Goal: Transaction & Acquisition: Purchase product/service

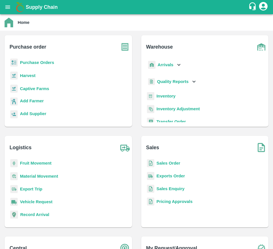
click at [24, 64] on b "Purchase Orders" at bounding box center [37, 62] width 34 height 5
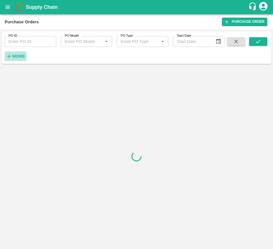
click at [13, 54] on strong "More" at bounding box center [18, 56] width 13 height 5
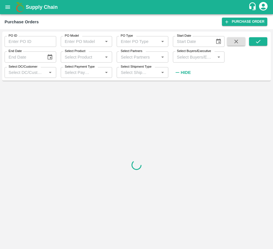
click at [194, 62] on div "Select Buyers/Executive   *" at bounding box center [199, 57] width 52 height 11
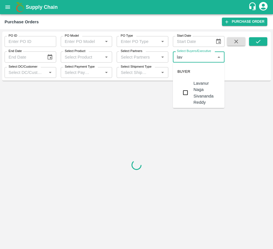
type input "lava"
click at [196, 93] on div "Lavanur Naga Sivananda Reddy" at bounding box center [206, 92] width 26 height 25
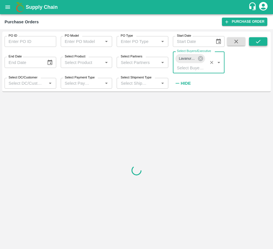
click at [263, 39] on button "submit" at bounding box center [258, 41] width 18 height 9
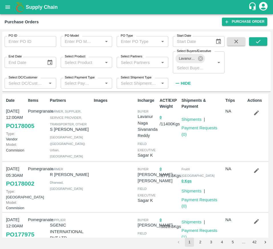
click at [259, 46] on span at bounding box center [258, 62] width 18 height 51
click at [257, 40] on icon "submit" at bounding box center [258, 41] width 6 height 6
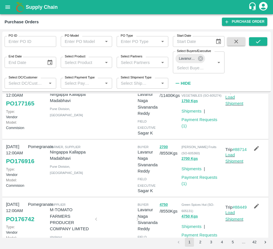
scroll to position [372, 0]
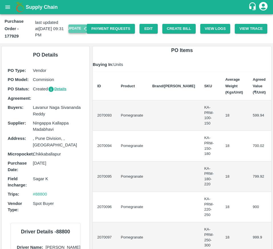
click at [73, 32] on button "Update" at bounding box center [77, 28] width 18 height 8
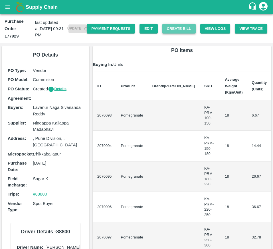
click at [180, 25] on button "Create Bill" at bounding box center [178, 29] width 33 height 10
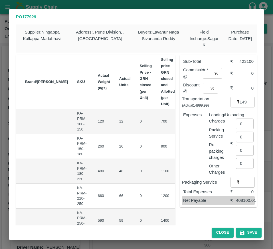
scroll to position [0, 32]
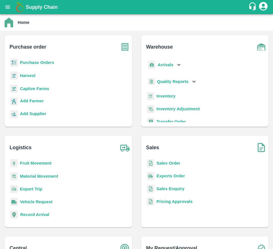
click at [36, 62] on b "Purchase Orders" at bounding box center [37, 62] width 34 height 5
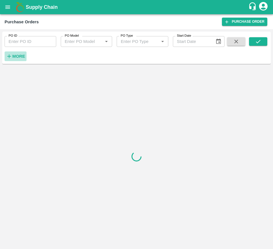
click at [19, 54] on strong "More" at bounding box center [18, 56] width 13 height 5
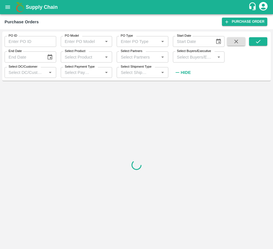
click at [185, 56] on input "Select Buyers/Executive" at bounding box center [193, 56] width 39 height 7
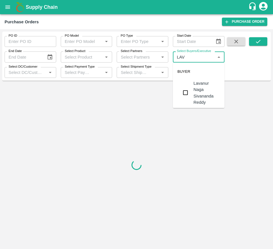
type input "LAVA"
click at [185, 90] on input "checkbox" at bounding box center [184, 92] width 11 height 11
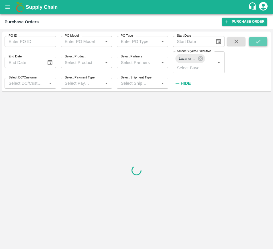
click at [253, 43] on button "submit" at bounding box center [258, 41] width 18 height 9
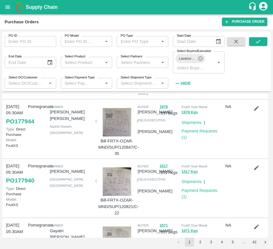
scroll to position [283, 0]
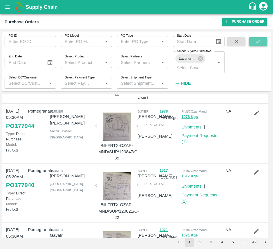
click at [260, 41] on icon "submit" at bounding box center [258, 41] width 6 height 6
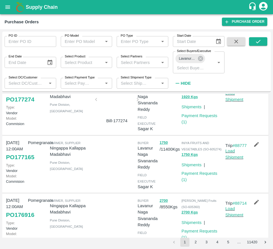
scroll to position [399, 0]
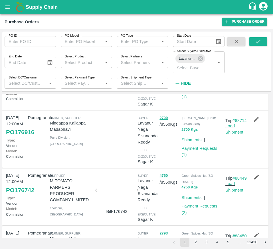
drag, startPoint x: 194, startPoint y: 171, endPoint x: 138, endPoint y: -37, distance: 215.6
drag, startPoint x: 138, startPoint y: -37, endPoint x: 198, endPoint y: 194, distance: 238.6
click at [198, 168] on div "17 Sep, 12:00AM PO 176916 Type: Vendor Model: Commision Pomegranate Farmer, Sup…" at bounding box center [135, 139] width 266 height 57
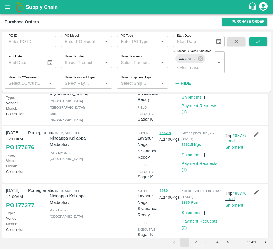
scroll to position [150, 0]
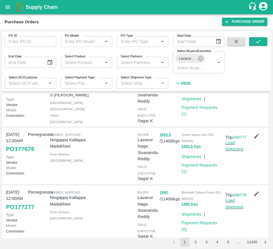
click at [119, 183] on div at bounding box center [113, 156] width 44 height 54
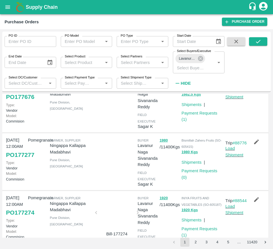
scroll to position [208, 0]
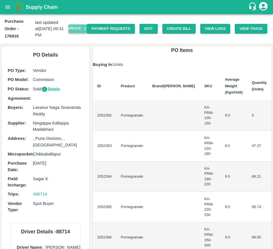
click at [69, 28] on button "Update" at bounding box center [77, 28] width 18 height 8
click at [171, 26] on button "Create Bill" at bounding box center [178, 29] width 33 height 10
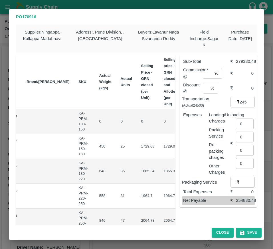
scroll to position [0, 68]
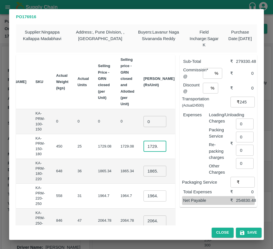
click at [143, 146] on input "1729.08" at bounding box center [154, 146] width 23 height 11
type input "2050"
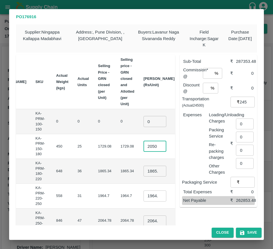
click at [143, 169] on input "1865.3399999999997" at bounding box center [154, 171] width 23 height 11
type input "2150"
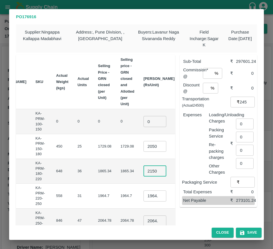
click at [143, 197] on input "1964.7" at bounding box center [154, 196] width 23 height 11
type input "2300"
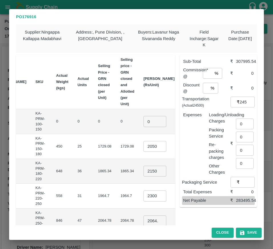
click at [117, 213] on td "2064.78" at bounding box center [127, 221] width 23 height 25
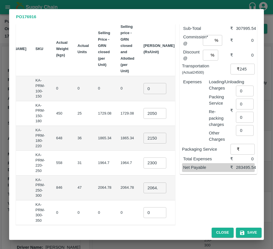
scroll to position [33, 0]
click at [143, 189] on input "2064.7799999999997" at bounding box center [154, 188] width 23 height 11
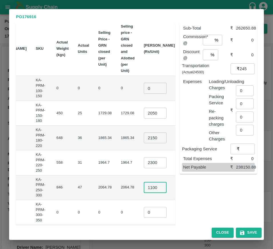
type input "1100"
click at [179, 203] on td "₹0" at bounding box center [192, 212] width 27 height 25
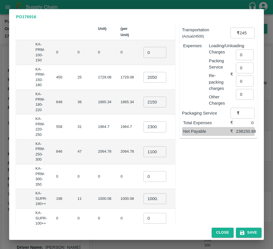
scroll to position [61, 0]
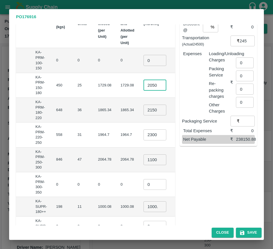
click at [143, 89] on input "2050" at bounding box center [154, 85] width 23 height 11
type input "1900"
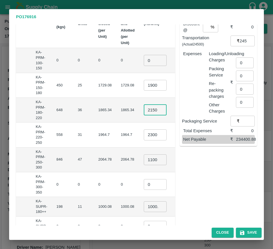
click at [144, 107] on input "2150" at bounding box center [155, 110] width 23 height 11
type input "2050"
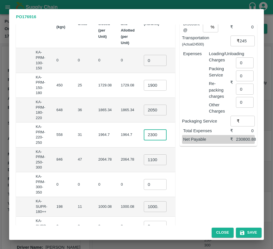
click at [144, 139] on input "2300" at bounding box center [155, 135] width 23 height 11
type input "2150"
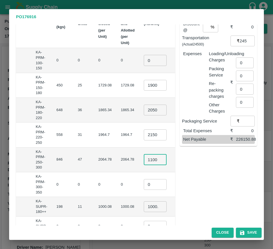
click at [144, 160] on input "1100" at bounding box center [155, 160] width 23 height 11
type input "2300"
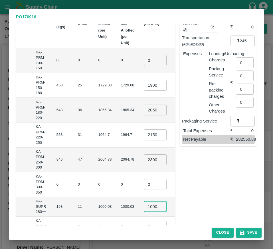
click at [144, 203] on input "1000.08" at bounding box center [155, 207] width 23 height 11
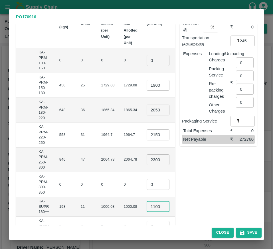
scroll to position [0, 1]
type input "1100"
click at [182, 205] on td "₹12100" at bounding box center [194, 207] width 24 height 20
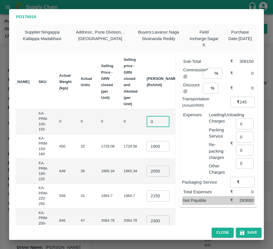
click at [146, 121] on input "0" at bounding box center [157, 121] width 23 height 11
type input "1"
click at [182, 150] on td "₹47500" at bounding box center [194, 146] width 24 height 25
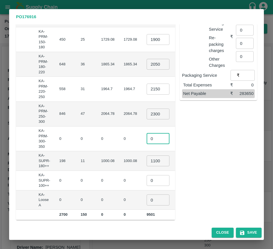
click at [146, 136] on input "0" at bounding box center [157, 139] width 23 height 11
type input "1"
click at [146, 181] on input "0" at bounding box center [157, 180] width 23 height 11
type input "1"
click at [146, 198] on input "0" at bounding box center [157, 200] width 23 height 11
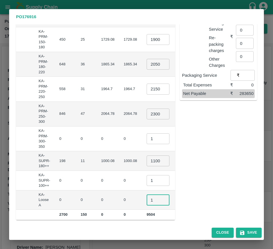
type input "1"
click at [182, 185] on td "₹0" at bounding box center [194, 181] width 24 height 20
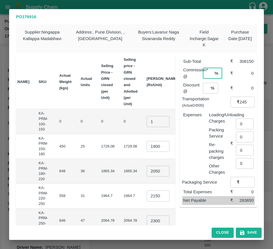
click at [202, 76] on input "number" at bounding box center [206, 73] width 9 height 11
type input "6"
click at [203, 91] on input "number" at bounding box center [205, 88] width 6 height 11
type input "0"
click at [239, 105] on input "24500" at bounding box center [246, 102] width 15 height 11
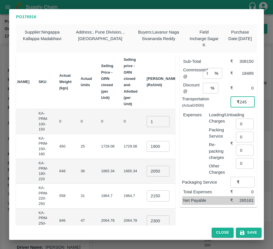
click at [239, 105] on input "24500" at bounding box center [246, 102] width 15 height 11
type input "20500"
click at [243, 126] on input "0" at bounding box center [245, 124] width 18 height 11
type input "1500"
click at [247, 234] on button "Save" at bounding box center [249, 233] width 26 height 10
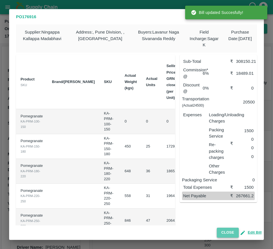
click at [221, 229] on button "Close" at bounding box center [227, 233] width 22 height 10
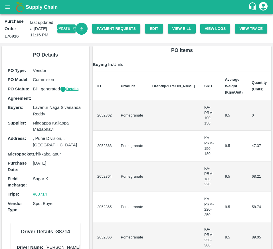
click at [78, 34] on link "Download Bill" at bounding box center [81, 29] width 12 height 12
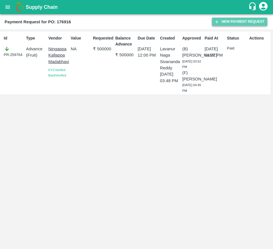
click at [243, 24] on button "New Payment Request" at bounding box center [239, 22] width 55 height 8
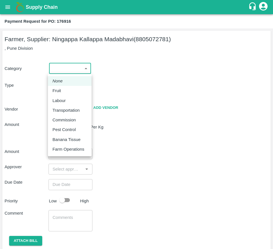
click at [68, 70] on body "Supply Chain Payment Request for PO: 176916 Farmer, Supplier: [GEOGRAPHIC_DATA]…" at bounding box center [136, 124] width 273 height 249
click at [67, 94] on li "Fruit" at bounding box center [70, 91] width 44 height 10
type input "1"
type input "[PERSON_NAME] - 8805072781(Farmer, Supplier)"
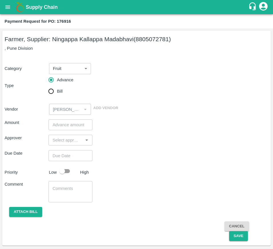
click at [59, 93] on span "Bill" at bounding box center [60, 91] width 6 height 6
click at [57, 93] on input "Bill" at bounding box center [50, 91] width 11 height 11
radio input "true"
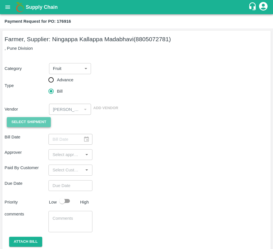
click at [27, 126] on span "Select Shipment" at bounding box center [28, 122] width 35 height 7
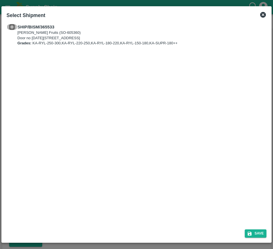
click at [14, 28] on input "checkbox" at bounding box center [12, 27] width 11 height 6
checkbox input "true"
click at [247, 231] on button "Save" at bounding box center [255, 234] width 22 height 8
type input "[DATE]"
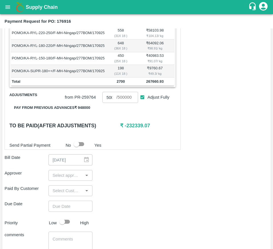
scroll to position [139, 0]
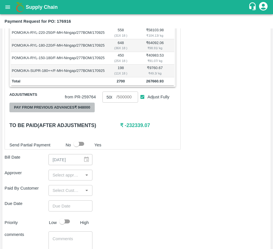
click at [79, 113] on button "Pay from previous advances ₹ 948000" at bounding box center [51, 108] width 85 height 10
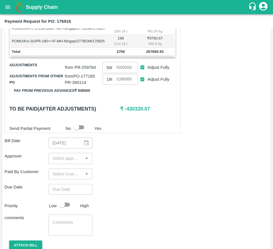
scroll to position [169, 0]
click at [143, 85] on input "Adjust Fully" at bounding box center [142, 79] width 11 height 11
checkbox input "false"
type input "0"
click at [143, 73] on input "Adjust Fully" at bounding box center [142, 67] width 11 height 11
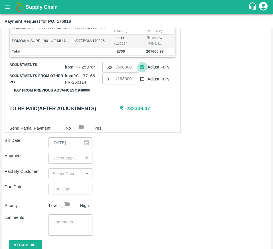
checkbox input "false"
type input "0"
click at [111, 73] on input "0" at bounding box center [109, 67] width 14 height 11
type input "267600"
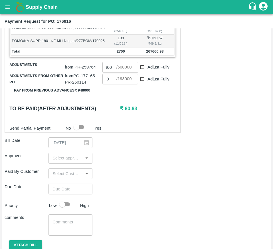
scroll to position [0, 0]
click at [181, 164] on div "Approver ​" at bounding box center [136, 158] width 263 height 11
click at [58, 164] on div "​" at bounding box center [70, 158] width 44 height 11
type input "MUK"
click at [61, 179] on input "checkbox" at bounding box center [58, 179] width 11 height 11
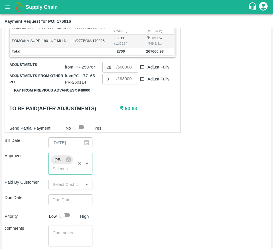
type input "DD/MM/YYYY hh:mm aa"
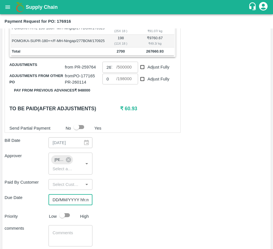
click at [63, 205] on input "DD/MM/YYYY hh:mm aa" at bounding box center [68, 200] width 40 height 11
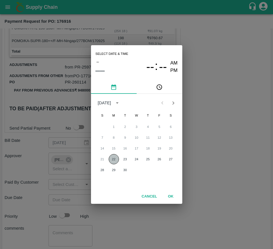
click at [114, 157] on button "22" at bounding box center [114, 159] width 10 height 10
type input "[DATE] 12:00 AM"
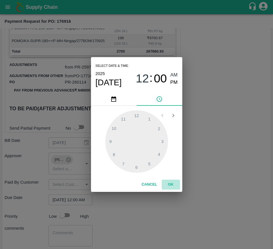
click at [170, 185] on button "OK" at bounding box center [170, 185] width 18 height 10
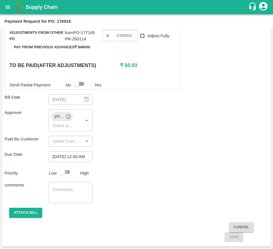
click at [64, 170] on input "checkbox" at bounding box center [62, 172] width 32 height 11
checkbox input "true"
click at [22, 216] on button "Attach bill" at bounding box center [25, 213] width 33 height 10
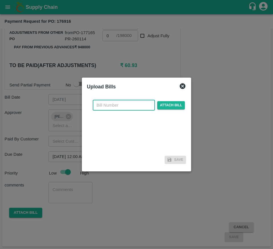
click at [121, 105] on input "text" at bounding box center [124, 105] width 62 height 11
type input "176916"
click at [168, 102] on span "Attach bill" at bounding box center [171, 105] width 28 height 8
click at [0, 0] on input "Attach bill" at bounding box center [0, 0] width 0 height 0
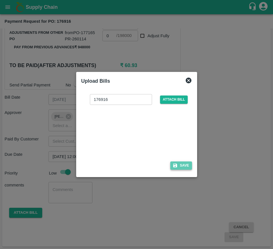
click at [173, 164] on icon "button" at bounding box center [174, 165] width 5 height 5
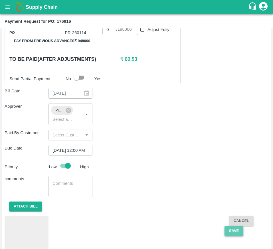
click at [233, 236] on button "Save" at bounding box center [233, 231] width 19 height 10
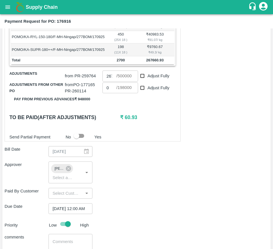
scroll to position [126, 0]
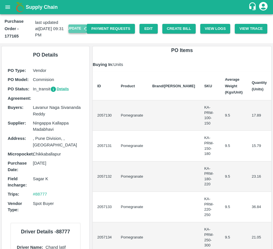
click at [76, 31] on button "Update" at bounding box center [77, 28] width 18 height 8
click at [177, 31] on button "Create Bill" at bounding box center [178, 29] width 33 height 10
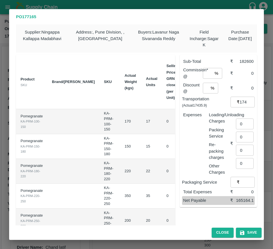
scroll to position [0, 62]
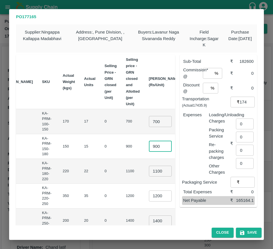
click at [149, 152] on input "900" at bounding box center [160, 146] width 23 height 11
type input "850"
click at [149, 172] on input "1100" at bounding box center [160, 171] width 23 height 11
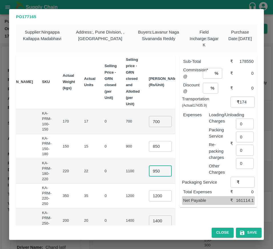
type input "950"
click at [149, 196] on input "1200" at bounding box center [160, 196] width 23 height 11
type input "1050"
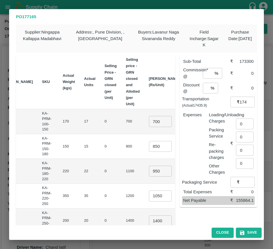
scroll to position [0, 0]
click at [184, 208] on td "₹36750" at bounding box center [195, 196] width 22 height 25
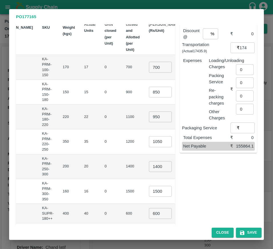
scroll to position [55, 0]
click at [149, 169] on input "1400" at bounding box center [160, 166] width 23 height 11
type input "1200"
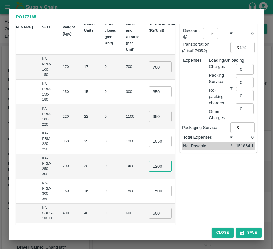
scroll to position [0, 0]
click at [149, 190] on input "1500" at bounding box center [160, 191] width 23 height 11
type input "1300"
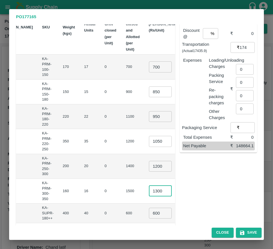
scroll to position [0, 0]
click at [149, 214] on input "600" at bounding box center [160, 213] width 23 height 11
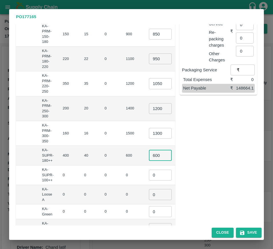
scroll to position [118, 0]
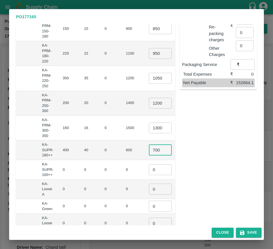
type input "700"
click at [184, 192] on td "₹0" at bounding box center [195, 190] width 22 height 20
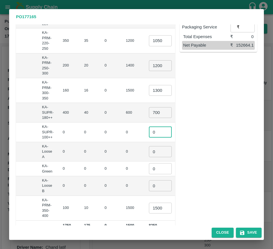
click at [149, 131] on input "0" at bounding box center [160, 132] width 23 height 11
type input "1"
click at [149, 150] on input "0" at bounding box center [160, 151] width 23 height 11
type input "1"
click at [149, 169] on input "0" at bounding box center [160, 168] width 23 height 11
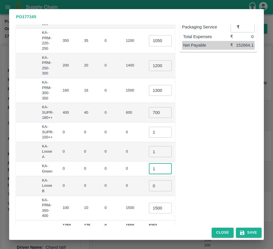
type input "1"
click at [149, 187] on input "0" at bounding box center [160, 186] width 23 height 11
type input "1"
click at [149, 212] on input "1500" at bounding box center [160, 208] width 23 height 11
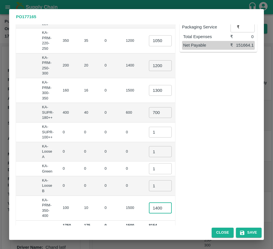
scroll to position [0, 2]
type input "1400"
click at [197, 157] on div "Sub-Total ₹ 169100 Commission* @ % ​ ₹ 0 Discount @ % ​ ₹ 0 Transportation (Act…" at bounding box center [216, 63] width 82 height 336
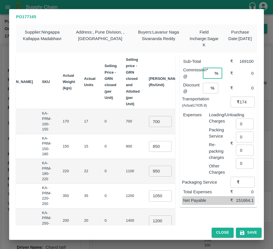
click at [205, 73] on input "number" at bounding box center [206, 73] width 9 height 11
type input "4"
click at [244, 102] on input "17435.899999999998" at bounding box center [246, 102] width 15 height 11
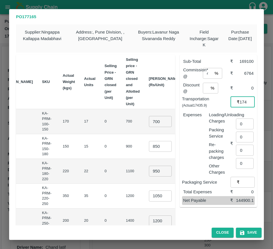
scroll to position [0, 34]
click at [244, 102] on input "17435.899999999998" at bounding box center [246, 102] width 15 height 11
type input "14500"
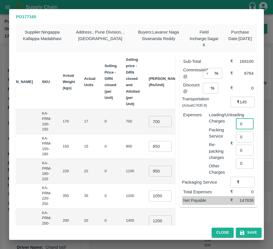
click at [242, 125] on input "0" at bounding box center [245, 124] width 18 height 11
type input "700"
click at [244, 235] on icon "button" at bounding box center [242, 233] width 6 height 6
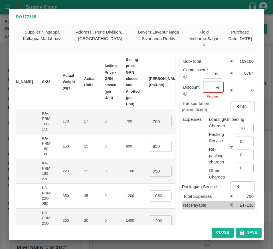
click at [207, 88] on input "number" at bounding box center [207, 87] width 11 height 11
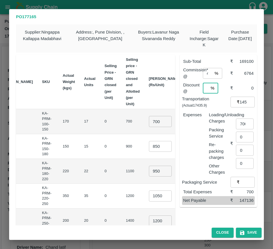
scroll to position [0, 1]
type input "0"
click at [245, 231] on button "Save" at bounding box center [249, 233] width 26 height 10
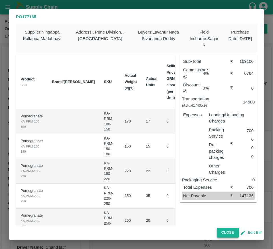
click at [223, 233] on button "Close" at bounding box center [227, 233] width 22 height 10
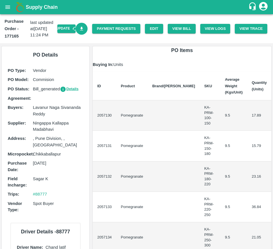
click at [80, 32] on link "Download Bill" at bounding box center [81, 29] width 12 height 12
click at [111, 27] on link "Payment Requests" at bounding box center [116, 29] width 48 height 10
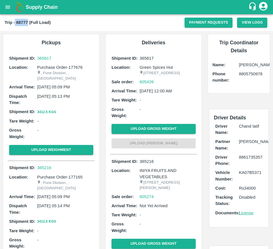
drag, startPoint x: 15, startPoint y: 22, endPoint x: 28, endPoint y: 24, distance: 12.9
click at [28, 24] on b "Trip - 88777 (Full Load)" at bounding box center [28, 22] width 46 height 5
copy b "88777"
click at [16, 6] on img at bounding box center [19, 6] width 11 height 11
click at [5, 7] on icon "open drawer" at bounding box center [8, 7] width 6 height 6
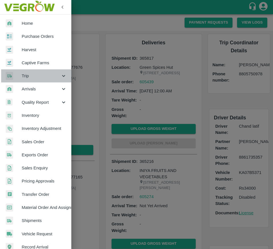
click at [41, 80] on div "Trip" at bounding box center [35, 75] width 71 height 13
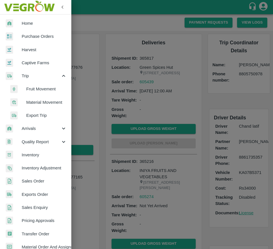
click at [38, 87] on span "Fruit Movement" at bounding box center [46, 89] width 40 height 6
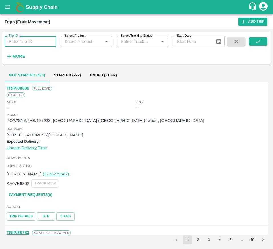
click at [36, 43] on input "Trip ID" at bounding box center [31, 41] width 52 height 11
paste input "88777"
type input "88777"
click at [257, 38] on icon "submit" at bounding box center [258, 41] width 6 height 6
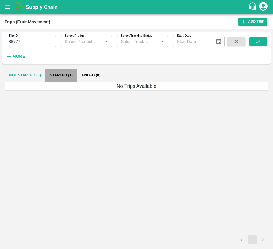
click at [57, 79] on button "Started (1)" at bounding box center [61, 76] width 32 height 14
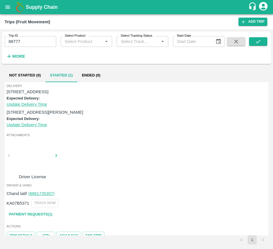
scroll to position [67, 0]
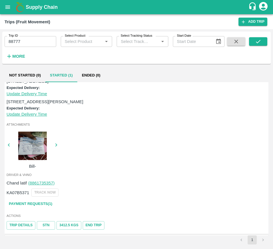
click at [39, 145] on div at bounding box center [32, 146] width 43 height 28
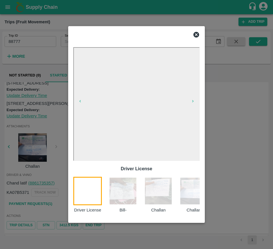
scroll to position [65, 0]
click at [127, 196] on img at bounding box center [123, 191] width 28 height 28
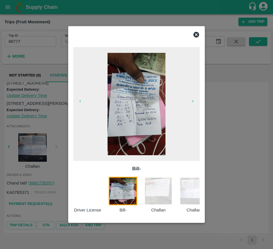
click at [160, 200] on img at bounding box center [158, 191] width 28 height 28
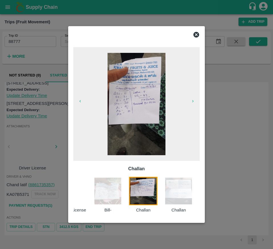
scroll to position [67, 0]
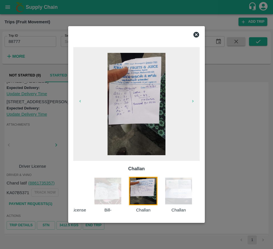
click at [183, 204] on img at bounding box center [178, 191] width 28 height 28
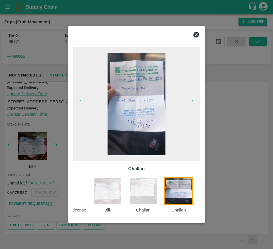
click at [228, 198] on div at bounding box center [136, 124] width 273 height 249
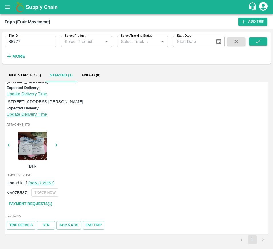
scroll to position [0, 0]
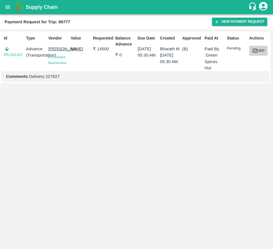
click at [256, 51] on icon at bounding box center [255, 50] width 4 height 3
click at [258, 54] on link "Bill" at bounding box center [258, 51] width 18 height 10
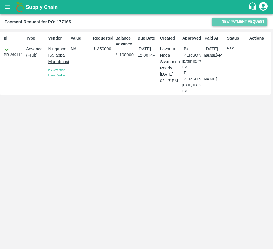
click at [226, 24] on button "New Payment Request" at bounding box center [239, 22] width 55 height 8
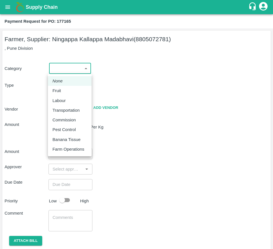
click at [70, 65] on body "Supply Chain Payment Request for PO: 177165 Farmer, Supplier: Ningappa Kallappa…" at bounding box center [136, 124] width 273 height 249
click at [70, 90] on div "Fruit" at bounding box center [69, 91] width 34 height 6
type input "1"
type input "Ningappa Kallappa Madabhavi - 8805072781(Farmer, Supplier)"
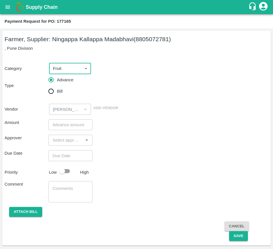
click at [54, 94] on input "Bill" at bounding box center [50, 91] width 11 height 11
radio input "true"
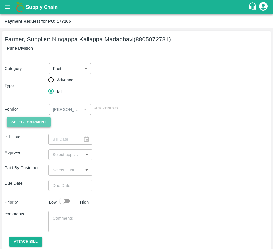
click at [36, 126] on span "Select Shipment" at bounding box center [28, 122] width 35 height 7
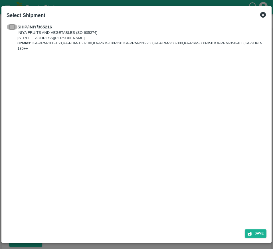
click at [11, 27] on input "checkbox" at bounding box center [12, 27] width 11 height 6
checkbox input "true"
click at [250, 229] on div "Save" at bounding box center [136, 232] width 264 height 15
click at [254, 234] on button "Save" at bounding box center [255, 234] width 22 height 8
type input "20/09/2025"
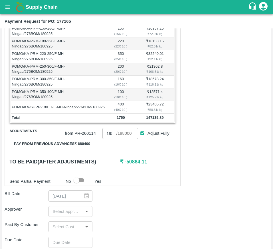
scroll to position [143, 0]
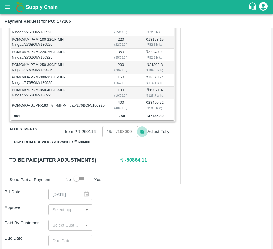
click at [138, 137] on input "Adjust Fully" at bounding box center [142, 132] width 11 height 11
checkbox input "false"
type input "0"
click at [138, 137] on input "Adjust Fully" at bounding box center [142, 132] width 11 height 11
checkbox input "true"
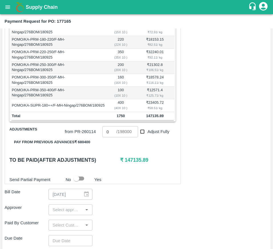
type input "198000"
click at [138, 137] on input "Adjust Fully" at bounding box center [142, 132] width 11 height 11
checkbox input "false"
type input "0"
click at [73, 146] on button "Pay from previous advances ₹ 680400" at bounding box center [51, 143] width 85 height 10
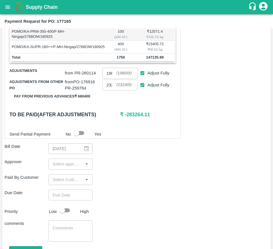
scroll to position [185, 0]
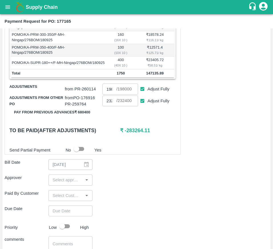
click at [141, 106] on input "Adjust Fully" at bounding box center [142, 101] width 11 height 11
checkbox input "false"
type input "0"
click at [139, 95] on input "Adjust Fully" at bounding box center [142, 89] width 11 height 11
checkbox input "false"
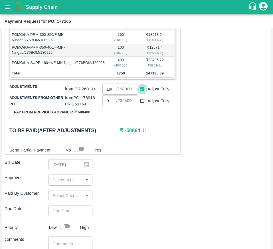
type input "0"
click at [107, 95] on input "0" at bounding box center [109, 89] width 14 height 11
type input "147100"
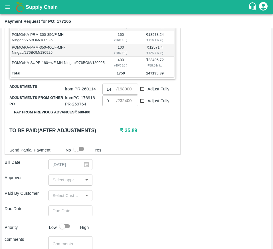
click at [167, 186] on div "Approver ​" at bounding box center [136, 180] width 263 height 11
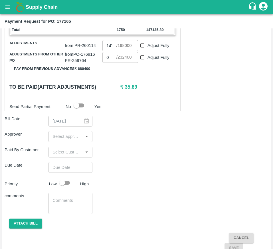
scroll to position [231, 0]
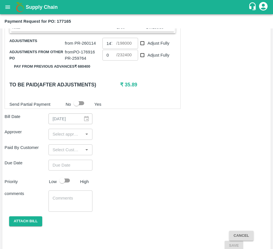
click at [64, 146] on div "Shipment - SHIP/INIY/365216 Lots (Labels) Weight (Kgs) Total Price (₹) POMO/KA-…" at bounding box center [136, 74] width 263 height 353
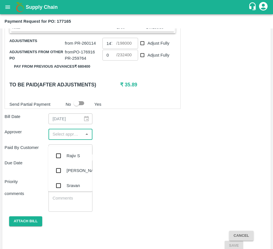
click at [66, 138] on input "input" at bounding box center [65, 134] width 31 height 7
type input "mu"
type input "198000"
checkbox input "true"
type input "232400"
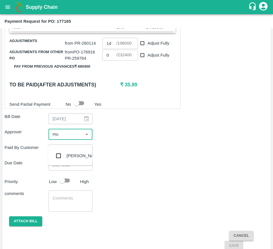
checkbox input "true"
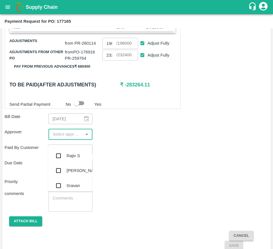
click at [68, 159] on div "Rajiv S" at bounding box center [70, 156] width 44 height 15
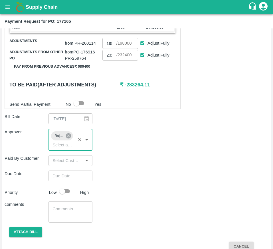
click at [71, 139] on icon at bounding box center [68, 136] width 5 height 5
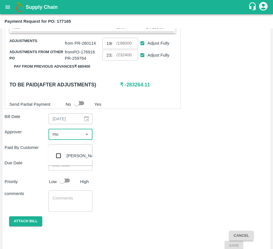
type input "muk"
click at [69, 155] on div "Mukul Chaudhari" at bounding box center [83, 156] width 35 height 6
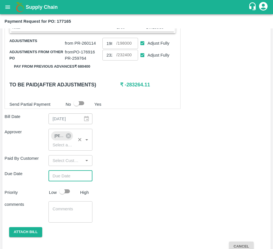
type input "DD/MM/YYYY hh:mm aa"
click at [66, 182] on input "DD/MM/YYYY hh:mm aa" at bounding box center [68, 176] width 40 height 11
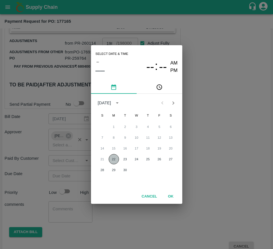
click at [116, 159] on button "22" at bounding box center [114, 159] width 10 height 10
type input "22/09/2025 12:00 AM"
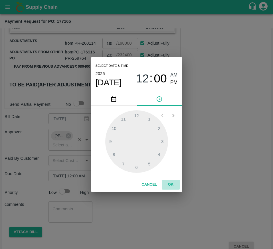
click at [170, 184] on button "OK" at bounding box center [170, 185] width 18 height 10
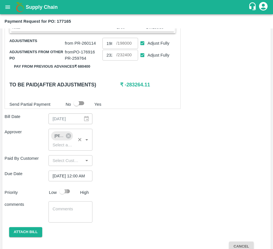
scroll to position [0, 0]
click at [65, 197] on input "checkbox" at bounding box center [62, 191] width 32 height 11
checkbox input "true"
click at [26, 238] on button "Attach bill" at bounding box center [25, 233] width 33 height 10
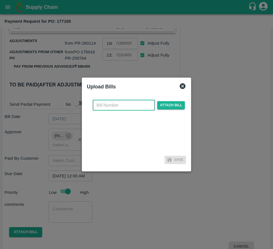
click at [114, 110] on input "text" at bounding box center [124, 105] width 62 height 11
type input "177165"
click at [168, 105] on span "Attach bill" at bounding box center [171, 105] width 28 height 8
click at [0, 0] on input "Attach bill" at bounding box center [0, 0] width 0 height 0
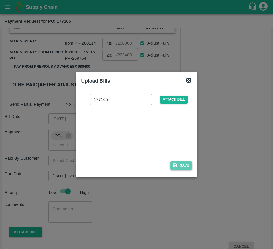
click at [180, 166] on button "Save" at bounding box center [181, 166] width 22 height 8
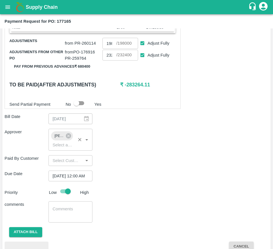
scroll to position [277, 0]
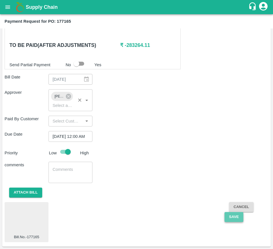
click at [234, 218] on button "Save" at bounding box center [233, 217] width 19 height 10
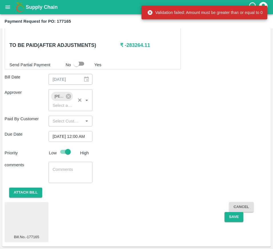
scroll to position [244, 0]
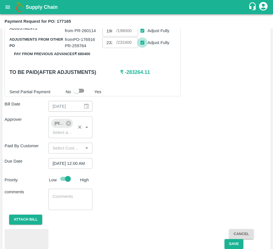
click at [138, 48] on input "Adjust Fully" at bounding box center [142, 43] width 11 height 11
checkbox input "false"
type input "0"
click at [139, 36] on input "Adjust Fully" at bounding box center [142, 31] width 11 height 11
checkbox input "false"
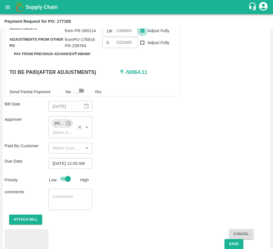
type input "0"
click at [110, 36] on input "0" at bounding box center [109, 30] width 14 height 11
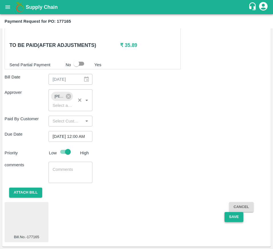
type input "147100"
click at [234, 219] on button "Save" at bounding box center [233, 217] width 19 height 10
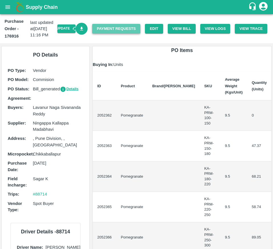
click at [113, 27] on link "Payment Requests" at bounding box center [116, 29] width 48 height 10
click at [154, 28] on link "Edit" at bounding box center [154, 29] width 18 height 10
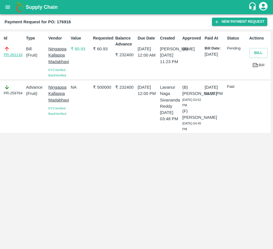
click at [18, 54] on link "PR-261116" at bounding box center [13, 55] width 19 height 6
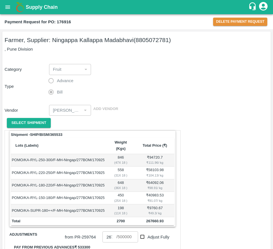
click at [236, 26] on div "Payment Request for PO: 176916 Delete Payment Request" at bounding box center [136, 21] width 273 height 15
click at [243, 19] on button "Delete Payment Request" at bounding box center [240, 22] width 54 height 8
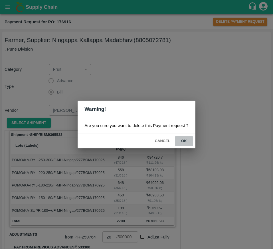
click at [176, 143] on button "ok" at bounding box center [184, 141] width 18 height 10
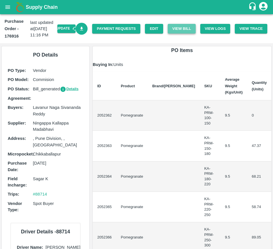
click at [177, 28] on button "View Bill" at bounding box center [181, 29] width 28 height 10
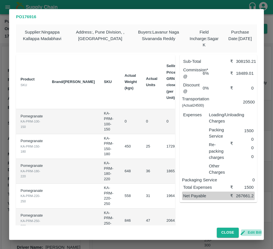
click at [251, 230] on button "Edit Bill" at bounding box center [251, 233] width 21 height 7
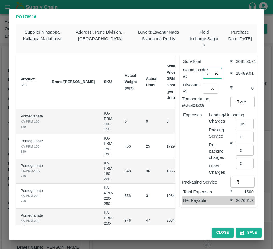
click at [206, 73] on input "6" at bounding box center [206, 73] width 9 height 11
type input "5"
click at [247, 232] on button "Save" at bounding box center [249, 233] width 26 height 10
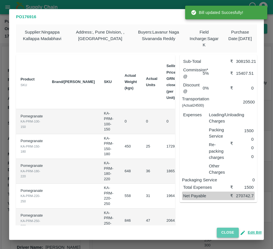
click at [227, 232] on button "Close" at bounding box center [227, 233] width 22 height 10
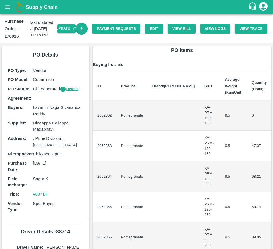
click at [83, 30] on link "Download Bill" at bounding box center [81, 29] width 12 height 12
click at [110, 27] on link "Payment Requests" at bounding box center [116, 29] width 48 height 10
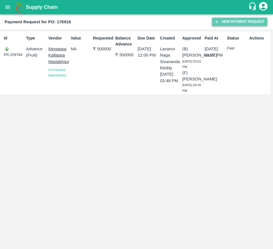
click at [231, 22] on button "New Payment Request" at bounding box center [239, 22] width 55 height 8
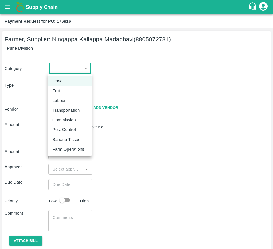
click at [64, 66] on body "Supply Chain Payment Request for PO: 176916 Farmer, Supplier: [GEOGRAPHIC_DATA]…" at bounding box center [136, 124] width 273 height 249
click at [66, 89] on div "Fruit" at bounding box center [69, 91] width 34 height 6
type input "1"
type input "[PERSON_NAME] - 8805072781(Farmer, Supplier)"
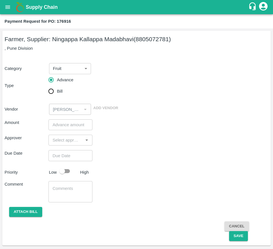
click at [60, 89] on span "Bill" at bounding box center [60, 91] width 6 height 6
click at [57, 89] on input "Bill" at bounding box center [50, 91] width 11 height 11
radio input "true"
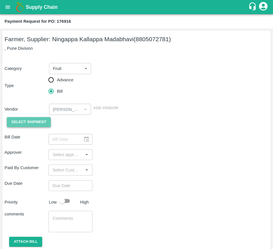
click at [26, 124] on span "Select Shipment" at bounding box center [28, 122] width 35 height 7
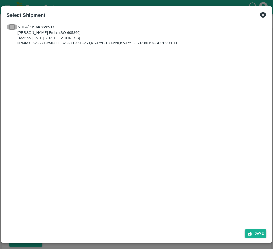
click at [11, 27] on input "checkbox" at bounding box center [12, 27] width 11 height 6
checkbox input "true"
click at [248, 230] on button "Save" at bounding box center [255, 234] width 22 height 8
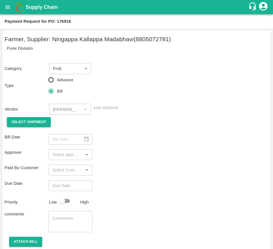
type input "19/09/2025"
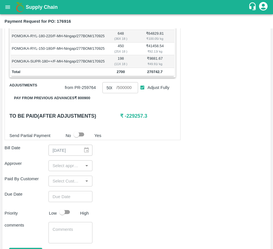
scroll to position [149, 0]
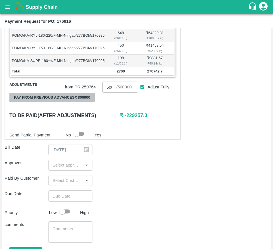
click at [79, 101] on button "Pay from previous advances ₹ 800900" at bounding box center [51, 98] width 85 height 10
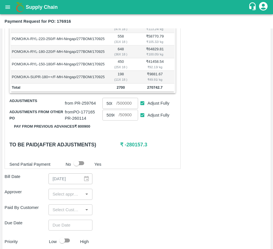
scroll to position [134, 0]
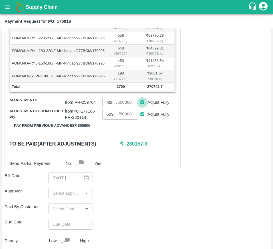
click at [142, 105] on input "Adjust Fully" at bounding box center [142, 102] width 11 height 11
checkbox input "false"
type input "0"
click at [107, 108] on input "0" at bounding box center [109, 102] width 14 height 11
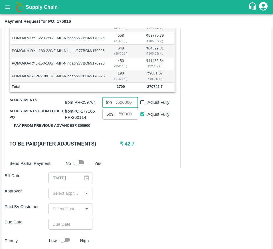
type input "219800"
click at [151, 207] on div "Shipment - SHIP/BISM/365533 Lots (Labels) Weight (Kgs) Total Price (₹) POMO/KA-…" at bounding box center [136, 153] width 263 height 315
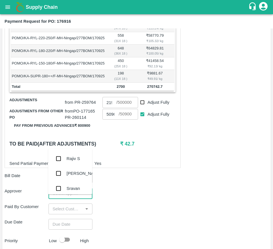
click at [66, 197] on input "input" at bounding box center [65, 193] width 31 height 7
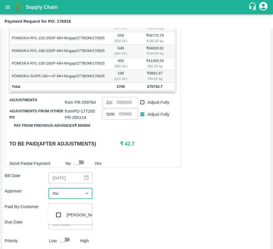
type input "muk"
click at [68, 214] on div "Mukul Chaudhari" at bounding box center [83, 215] width 35 height 6
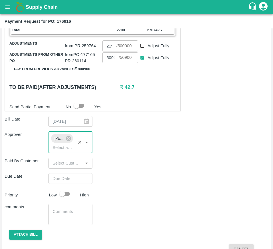
scroll to position [191, 0]
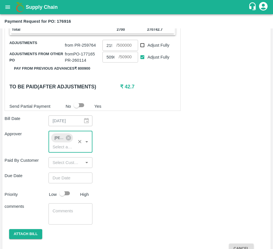
type input "DD/MM/YYYY hh:mm aa"
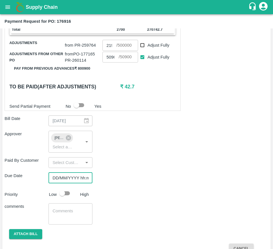
click at [77, 184] on input "DD/MM/YYYY hh:mm aa" at bounding box center [68, 178] width 40 height 11
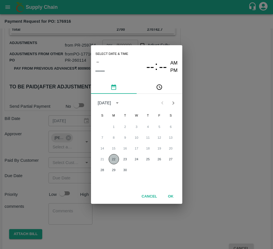
click at [110, 160] on button "22" at bounding box center [114, 159] width 10 height 10
type input "22/09/2025 12:00 AM"
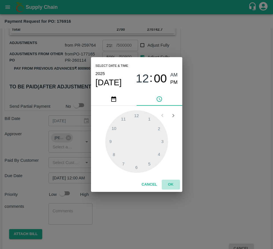
click at [171, 181] on button "OK" at bounding box center [170, 185] width 18 height 10
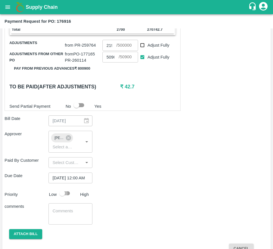
scroll to position [0, 0]
click at [64, 197] on input "checkbox" at bounding box center [62, 193] width 32 height 11
checkbox input "true"
click at [21, 239] on button "Attach bill" at bounding box center [25, 235] width 33 height 10
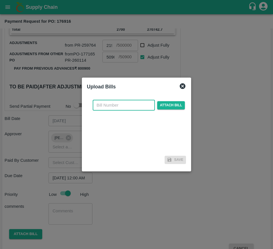
click at [104, 108] on input "text" at bounding box center [124, 105] width 62 height 11
type input "176916"
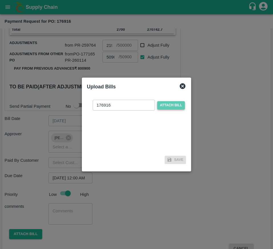
click at [175, 106] on span "Attach bill" at bounding box center [171, 105] width 28 height 8
click at [0, 0] on input "Attach bill" at bounding box center [0, 0] width 0 height 0
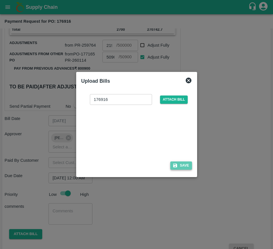
click at [180, 164] on button "Save" at bounding box center [181, 166] width 22 height 8
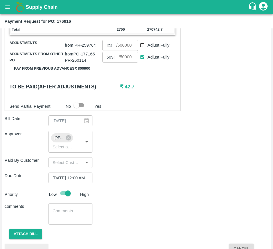
scroll to position [239, 0]
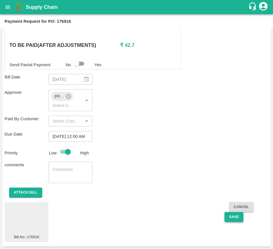
click at [230, 217] on button "Save" at bounding box center [233, 217] width 19 height 10
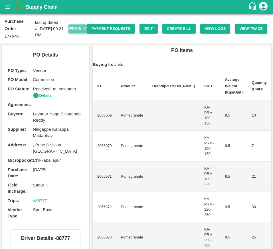
click at [71, 30] on button "Update" at bounding box center [77, 28] width 18 height 8
click at [169, 24] on button "Create Bill" at bounding box center [178, 29] width 33 height 10
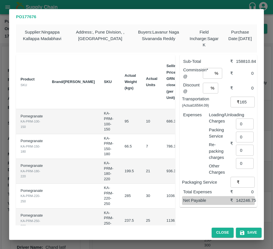
scroll to position [0, 68]
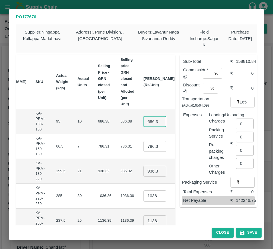
click at [143, 123] on input "686.375" at bounding box center [154, 121] width 23 height 11
type input "700"
click at [143, 150] on input "786.3149999999999" at bounding box center [154, 146] width 23 height 11
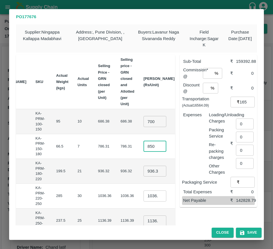
type input "850"
click at [143, 172] on input "936.32" at bounding box center [154, 171] width 23 height 11
type input "1000"
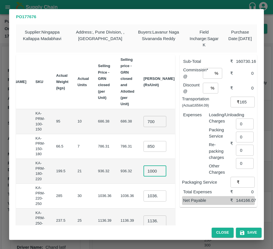
scroll to position [0, 0]
click at [143, 198] on input "1036.355" at bounding box center [154, 196] width 23 height 11
type input "1100"
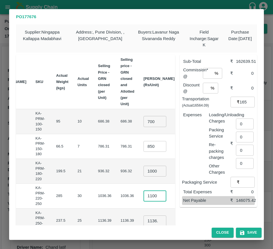
scroll to position [0, 0]
click at [179, 209] on td "₹28409.75" at bounding box center [192, 221] width 27 height 25
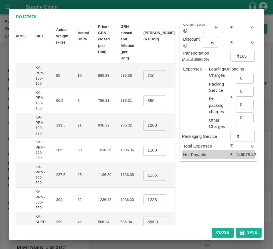
scroll to position [69, 0]
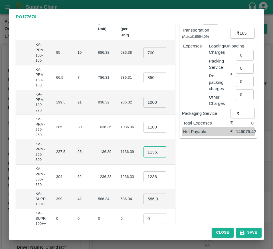
click at [143, 153] on input "1136.39" at bounding box center [154, 152] width 23 height 11
type input "1200"
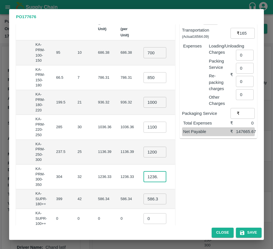
click at [143, 177] on input "1236.33" at bounding box center [154, 177] width 23 height 11
type input "1300"
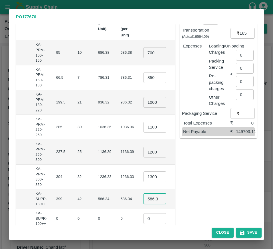
click at [143, 202] on input "586.34" at bounding box center [154, 199] width 23 height 11
type input "1350"
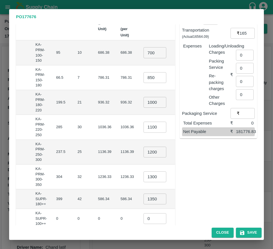
click at [179, 210] on td "₹0" at bounding box center [192, 219] width 26 height 20
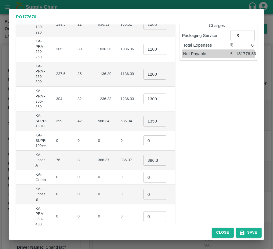
scroll to position [153, 0]
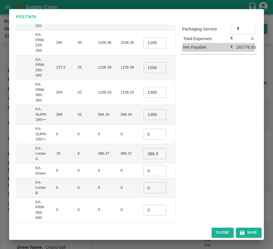
click at [143, 153] on input "386.365" at bounding box center [154, 153] width 23 height 11
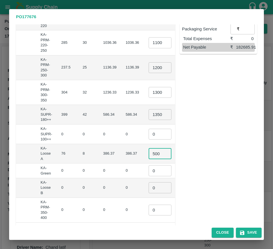
scroll to position [169, 0]
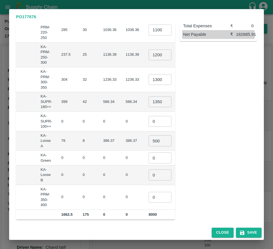
click at [184, 185] on td "₹0" at bounding box center [195, 197] width 22 height 25
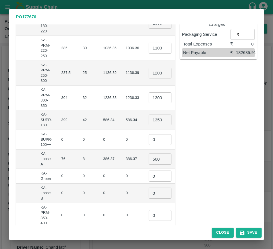
scroll to position [140, 0]
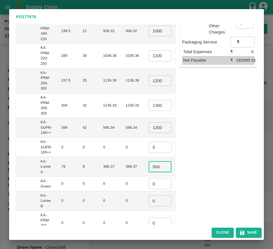
click at [148, 170] on input "500" at bounding box center [159, 166] width 23 height 11
type input "400"
click at [148, 129] on input "1350" at bounding box center [159, 127] width 23 height 11
type input "700"
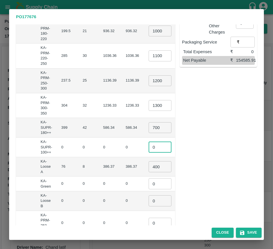
click at [148, 148] on input "0" at bounding box center [159, 147] width 23 height 11
type input "1"
click at [148, 182] on input "0" at bounding box center [159, 184] width 23 height 11
type input "1"
click at [148, 203] on input "0" at bounding box center [159, 201] width 23 height 11
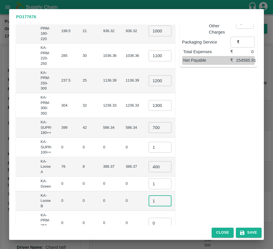
type input "0"
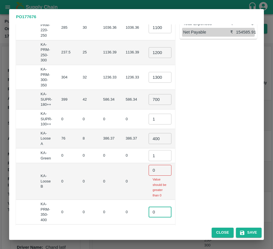
click at [138, 197] on tbody "Pomegranate KA-PRM-100-150 KA-PRM-100-150 95 10 686.38 686.38 700 ​ ₹7000 Pomeg…" at bounding box center [79, 83] width 253 height 284
click at [148, 171] on input "0" at bounding box center [159, 170] width 23 height 11
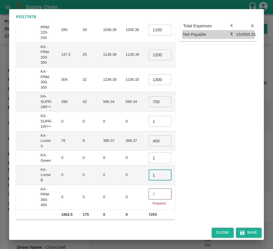
type input "1"
click at [148, 195] on input "number" at bounding box center [159, 194] width 23 height 11
type input "1"
click at [148, 137] on input "400" at bounding box center [159, 141] width 23 height 11
type input "500"
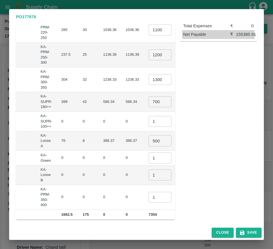
click at [184, 147] on td "₹4000" at bounding box center [195, 142] width 22 height 20
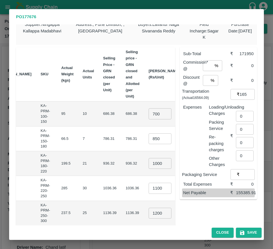
scroll to position [0, 0]
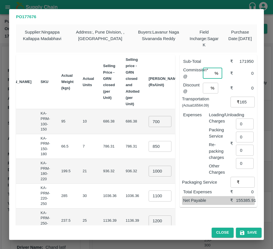
click at [204, 71] on input "number" at bounding box center [206, 73] width 9 height 11
type input "4"
click at [203, 88] on input "number" at bounding box center [205, 88] width 6 height 11
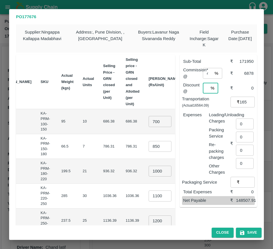
scroll to position [0, 1]
type input "0"
click at [244, 103] on input "16564.090000000004" at bounding box center [246, 102] width 15 height 11
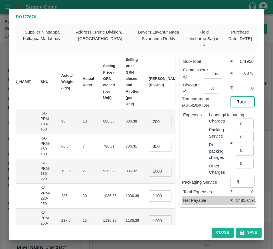
click at [244, 103] on input "16564.090000000004" at bounding box center [246, 102] width 15 height 11
type input "14500"
click at [243, 123] on input "0" at bounding box center [245, 124] width 18 height 11
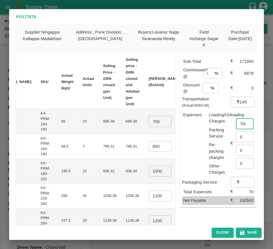
scroll to position [0, 2]
type input "700"
click at [246, 228] on button "Save" at bounding box center [249, 233] width 26 height 10
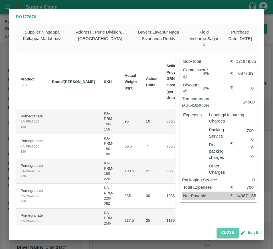
click at [226, 231] on button "Close" at bounding box center [227, 233] width 22 height 10
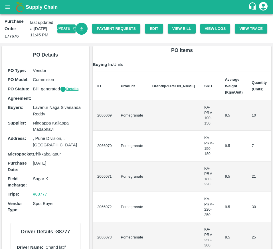
click at [75, 32] on link "Download Bill" at bounding box center [81, 29] width 12 height 12
click at [109, 28] on link "Payment Requests" at bounding box center [116, 29] width 48 height 10
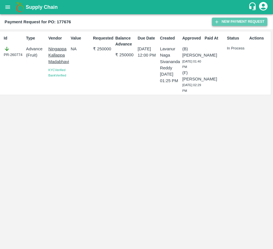
click at [234, 23] on button "New Payment Request" at bounding box center [239, 22] width 55 height 8
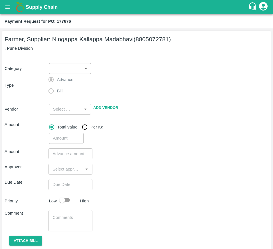
click at [9, 11] on button "open drawer" at bounding box center [7, 7] width 13 height 13
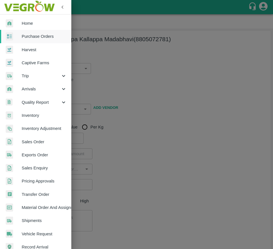
click at [114, 44] on div at bounding box center [136, 124] width 273 height 249
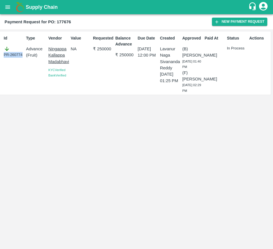
drag, startPoint x: 22, startPoint y: 55, endPoint x: 5, endPoint y: 51, distance: 18.0
click at [5, 51] on div "PR-260774" at bounding box center [14, 52] width 20 height 12
copy div "PR-260774"
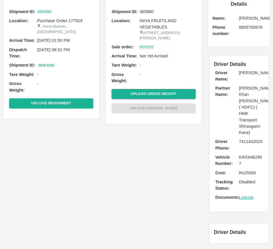
scroll to position [57, 0]
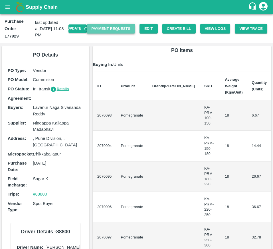
click at [110, 30] on link "Payment Requests" at bounding box center [111, 29] width 48 height 10
click at [173, 28] on button "Create Bill" at bounding box center [178, 29] width 33 height 10
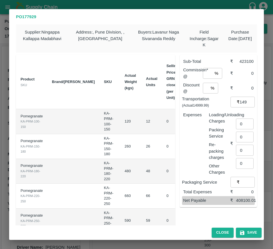
scroll to position [0, 62]
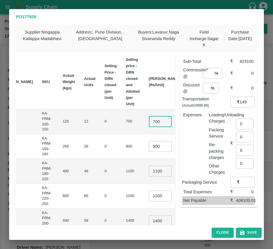
click at [149, 125] on input "700" at bounding box center [160, 121] width 23 height 11
type input "750"
click at [149, 150] on input "900" at bounding box center [160, 146] width 23 height 11
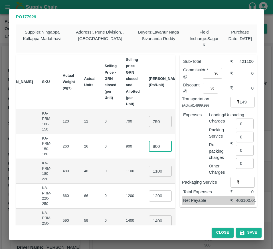
type input "800"
click at [149, 171] on input "1100" at bounding box center [160, 171] width 23 height 11
type input "900"
click at [149, 196] on input "1200" at bounding box center [160, 196] width 23 height 11
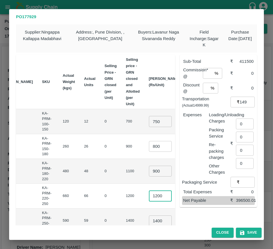
click at [149, 196] on input "1200" at bounding box center [160, 196] width 23 height 11
type input "1000"
click at [149, 219] on input "1400" at bounding box center [160, 221] width 23 height 11
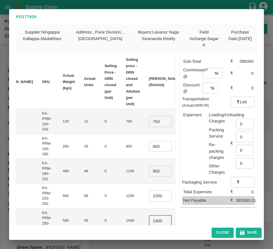
click at [149, 219] on input "1400" at bounding box center [160, 221] width 23 height 11
type input "1150"
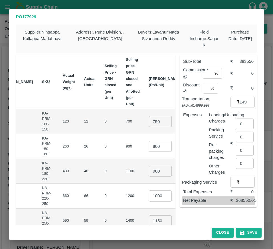
click at [184, 213] on td "₹67850" at bounding box center [195, 221] width 22 height 25
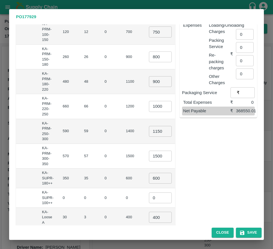
scroll to position [91, 0]
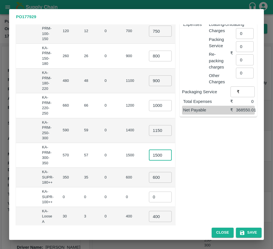
click at [149, 157] on input "1500" at bounding box center [160, 155] width 23 height 11
type input "1200"
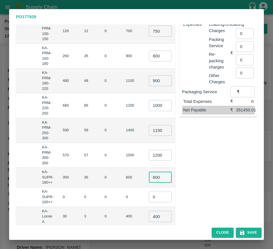
click at [149, 178] on input "600" at bounding box center [160, 177] width 23 height 11
type input "1250"
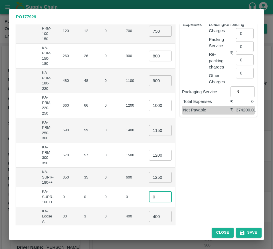
click at [149, 199] on input "0" at bounding box center [160, 197] width 23 height 11
type input "1"
click at [149, 217] on input "400" at bounding box center [160, 216] width 23 height 11
type input "500"
click at [184, 209] on td "₹1500" at bounding box center [195, 217] width 22 height 20
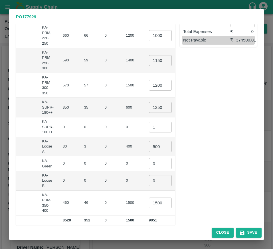
scroll to position [163, 0]
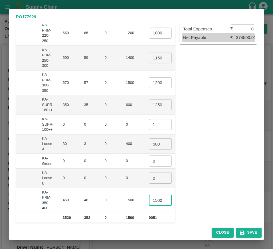
click at [149, 200] on input "1500" at bounding box center [160, 200] width 23 height 11
click at [149, 108] on input "1250" at bounding box center [160, 105] width 23 height 11
type input "650"
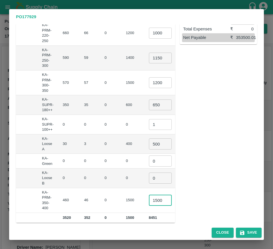
click at [149, 198] on input "1500" at bounding box center [160, 200] width 23 height 11
type input "1250"
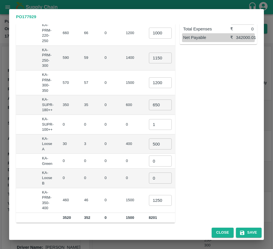
click at [180, 167] on div "Sub-Total ₹ 357000 Commission* @ % ​ ₹ 0 Discount @ % ​ ₹ 0 Transportation (Act…" at bounding box center [216, 55] width 82 height 336
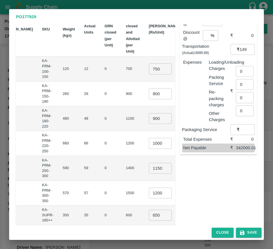
scroll to position [43, 0]
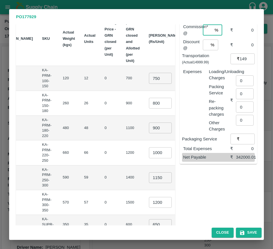
click at [206, 27] on input "number" at bounding box center [206, 30] width 9 height 11
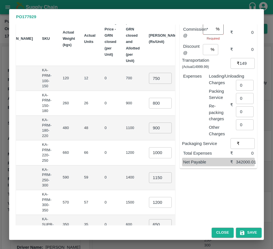
click at [206, 32] on input "number" at bounding box center [207, 29] width 11 height 11
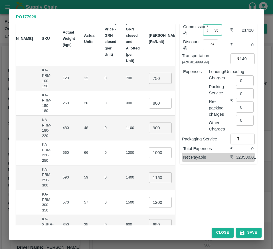
scroll to position [0, 1]
type input "6"
click at [207, 47] on div "% ​" at bounding box center [210, 45] width 16 height 11
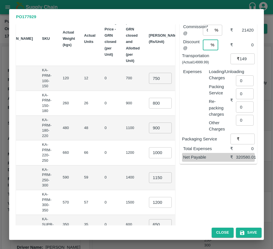
type input "0"
click at [241, 59] on input "14999.989999999998" at bounding box center [246, 59] width 15 height 11
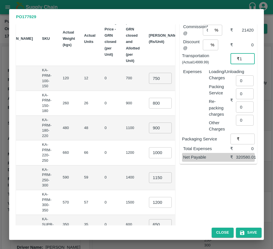
click at [241, 59] on input "1" at bounding box center [246, 59] width 15 height 11
type input "1"
type input "15000"
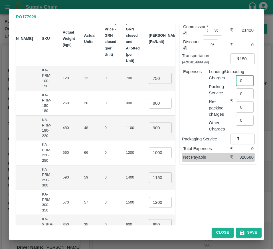
click at [242, 80] on input "0" at bounding box center [245, 80] width 18 height 11
type input "1408"
click at [250, 235] on button "Save" at bounding box center [249, 233] width 26 height 10
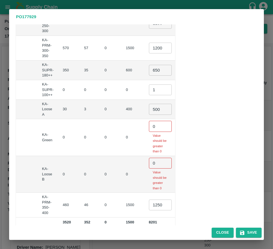
scroll to position [218, 0]
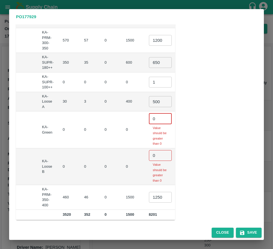
click at [149, 113] on input "0" at bounding box center [160, 118] width 23 height 11
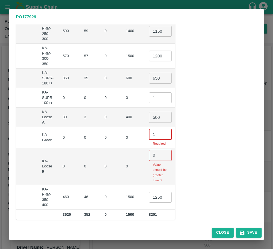
scroll to position [191, 0]
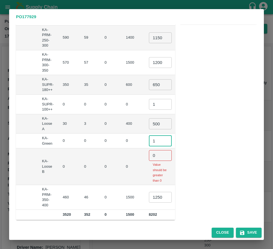
type input "1"
click at [149, 150] on input "0" at bounding box center [160, 155] width 23 height 11
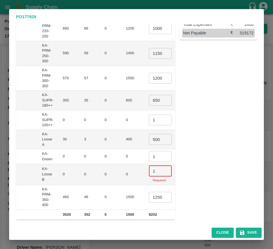
scroll to position [169, 0]
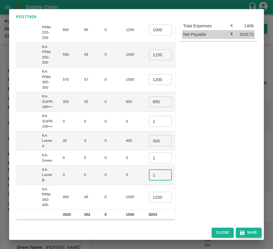
type input "1"
click at [244, 234] on icon "button" at bounding box center [241, 233] width 4 height 4
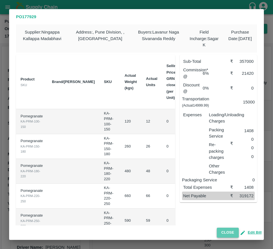
click at [228, 234] on button "Close" at bounding box center [227, 233] width 22 height 10
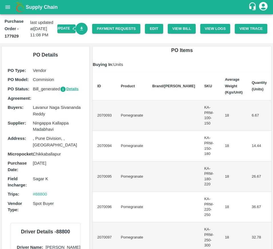
click at [81, 28] on icon "Download Bill" at bounding box center [81, 28] width 5 height 5
click at [108, 28] on link "Payment Requests" at bounding box center [116, 29] width 48 height 10
click at [184, 30] on button "View Bill" at bounding box center [181, 29] width 28 height 10
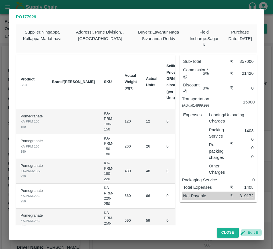
click at [253, 234] on button "Edit Bill" at bounding box center [251, 233] width 21 height 7
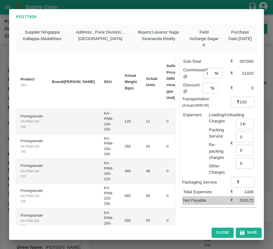
scroll to position [0, 62]
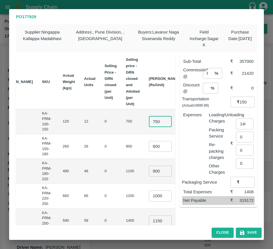
click at [149, 123] on input "750" at bounding box center [160, 121] width 23 height 11
type input "700"
click at [149, 167] on input "900" at bounding box center [160, 171] width 23 height 11
click at [149, 171] on input "900" at bounding box center [160, 171] width 23 height 11
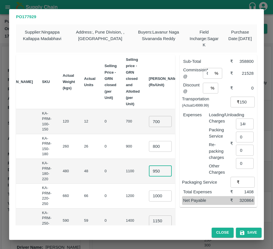
type input "950"
click at [149, 195] on input "1000" at bounding box center [160, 196] width 23 height 11
type input "1050"
click at [184, 200] on td "₹69300" at bounding box center [195, 196] width 22 height 25
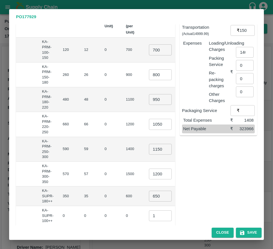
scroll to position [72, 0]
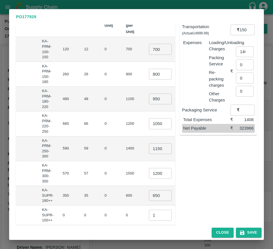
click at [152, 169] on td "1200 ​" at bounding box center [164, 173] width 40 height 25
click at [149, 168] on input "1200" at bounding box center [160, 173] width 23 height 11
click at [175, 174] on div "Sub-Total ₹ 362100 Commission* @ 6 % ​ ₹ 21726 Discount @ 0 % ​ ₹ 0 Transportat…" at bounding box center [216, 146] width 82 height 336
click at [149, 172] on input "1200" at bounding box center [160, 173] width 23 height 11
type input "1250"
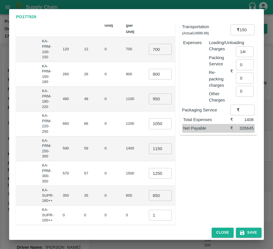
click at [177, 188] on div "Sub-Total ₹ 364950 Commission* @ 6 % ​ ₹ 21897 Discount @ 0 % ​ ₹ 0 Transportat…" at bounding box center [216, 146] width 82 height 336
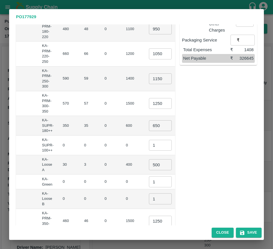
scroll to position [143, 0]
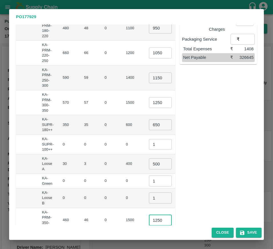
click at [149, 221] on input "1250" at bounding box center [160, 220] width 23 height 11
type input "1300"
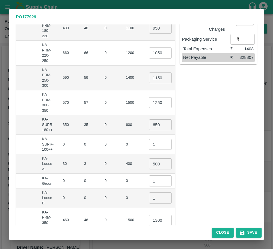
click at [204, 177] on div "Sub-Total ₹ 367250 Commission* @ 6 % ​ ₹ 22035 Discount @ 0 % ​ ₹ 0 Transportat…" at bounding box center [216, 75] width 82 height 336
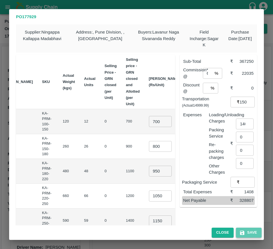
click at [246, 232] on button "Save" at bounding box center [249, 233] width 26 height 10
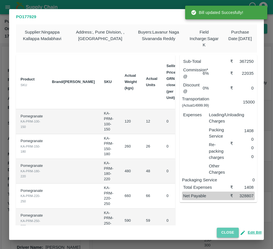
click at [227, 234] on button "Close" at bounding box center [227, 233] width 22 height 10
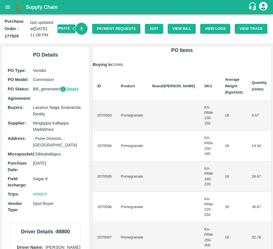
click at [81, 29] on icon "Download Bill" at bounding box center [81, 28] width 5 height 5
click at [113, 31] on link "Payment Requests" at bounding box center [116, 29] width 48 height 10
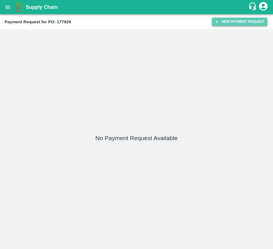
click at [225, 23] on button "New Payment Request" at bounding box center [239, 22] width 55 height 8
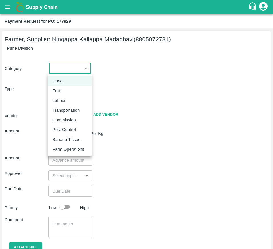
click at [74, 67] on body "Supply Chain Payment Request for PO: 177929 Farmer, Supplier: Ningappa Kallappa…" at bounding box center [136, 124] width 273 height 249
click at [70, 90] on div "Fruit" at bounding box center [69, 91] width 34 height 6
type input "1"
type input "Ningappa Kallappa Madabhavi - 8805072781(Farmer, Supplier)"
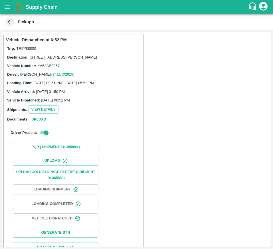
scroll to position [19, 0]
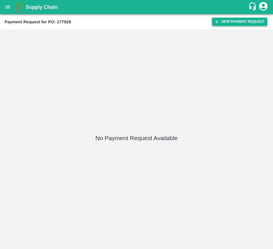
click at [232, 23] on button "New Payment Request" at bounding box center [239, 22] width 55 height 8
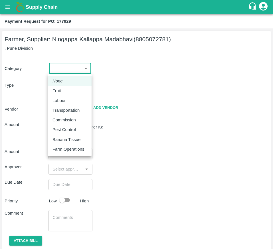
click at [73, 73] on body "Supply Chain Payment Request for PO: 177929 Farmer, Supplier: [GEOGRAPHIC_DATA]…" at bounding box center [136, 124] width 273 height 249
click at [68, 93] on div "Fruit" at bounding box center [69, 91] width 34 height 6
type input "1"
type input "[PERSON_NAME] - 8805072781(Farmer, Supplier)"
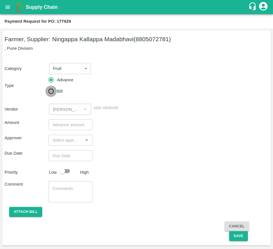
click at [54, 92] on input "Bill" at bounding box center [50, 91] width 11 height 11
radio input "true"
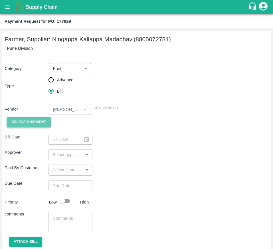
click at [36, 125] on span "Select Shipment" at bounding box center [28, 122] width 35 height 7
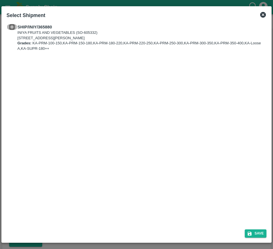
click at [10, 27] on input "checkbox" at bounding box center [12, 27] width 11 height 6
checkbox input "true"
click at [255, 236] on button "Save" at bounding box center [255, 234] width 22 height 8
type input "[DATE]"
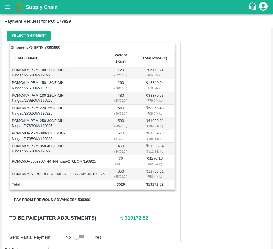
scroll to position [86, 0]
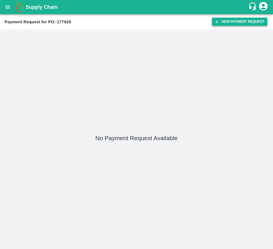
click at [222, 25] on button "New Payment Request" at bounding box center [239, 22] width 55 height 8
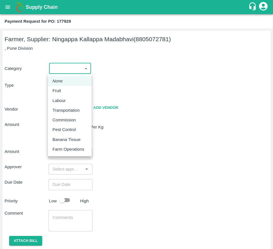
click at [70, 67] on body "Supply Chain Payment Request for PO: 177929 Farmer, Supplier: [GEOGRAPHIC_DATA]…" at bounding box center [136, 124] width 273 height 249
click at [72, 89] on div "Fruit" at bounding box center [69, 91] width 34 height 6
type input "1"
type input "[PERSON_NAME] - 8805072781(Farmer, Supplier)"
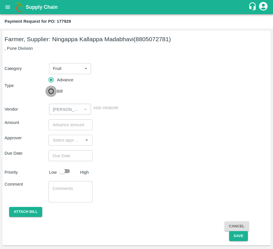
click at [54, 89] on input "Bill" at bounding box center [50, 91] width 11 height 11
radio input "true"
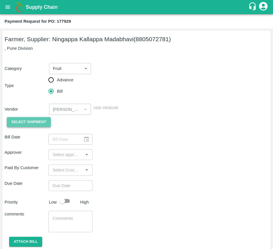
click at [26, 126] on span "Select Shipment" at bounding box center [28, 122] width 35 height 7
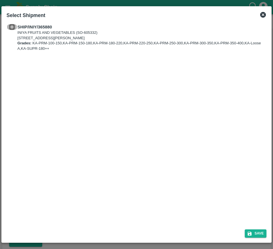
click at [14, 27] on input "checkbox" at bounding box center [12, 27] width 11 height 6
checkbox input "true"
click at [250, 235] on icon "submit" at bounding box center [249, 234] width 4 height 4
type input "[DATE]"
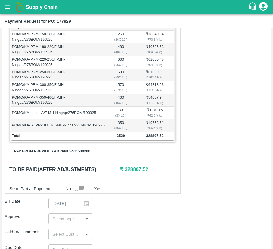
scroll to position [136, 0]
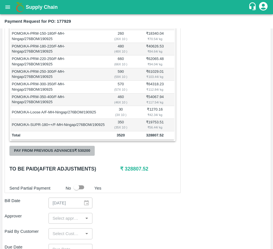
click at [89, 153] on button "Pay from previous advances ₹ 530200" at bounding box center [51, 151] width 85 height 10
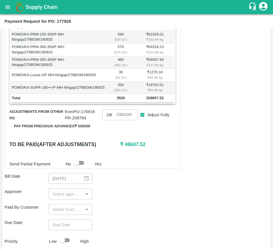
scroll to position [173, 0]
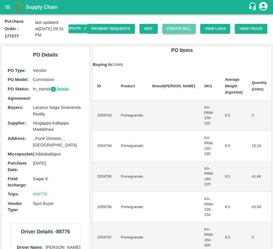
click at [176, 33] on button "Create Bill" at bounding box center [178, 29] width 33 height 10
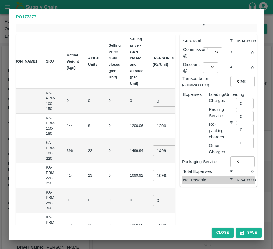
scroll to position [0, 67]
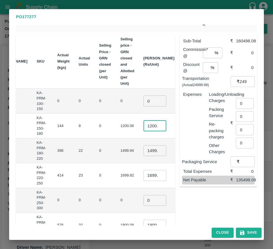
click at [143, 126] on input "1200.06" at bounding box center [154, 126] width 23 height 11
type input "1900"
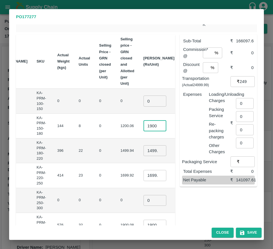
click at [143, 151] on input "1499.94" at bounding box center [154, 151] width 23 height 11
type input "2000"
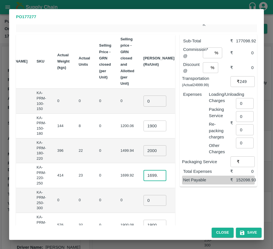
click at [143, 179] on input "1699.92" at bounding box center [154, 175] width 23 height 11
type input "2100"
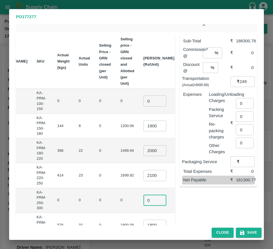
click at [143, 199] on input "0" at bounding box center [154, 200] width 23 height 11
type input "-1"
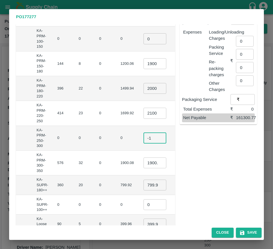
scroll to position [83, 0]
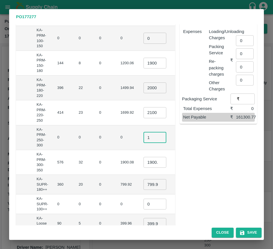
type input "1"
click at [143, 163] on input "1900.08" at bounding box center [154, 162] width 23 height 11
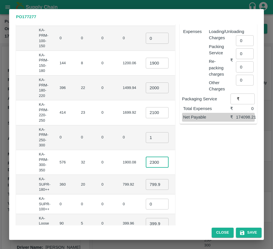
scroll to position [0, 2]
type input "2300"
click at [146, 185] on input "799.92" at bounding box center [157, 184] width 23 height 11
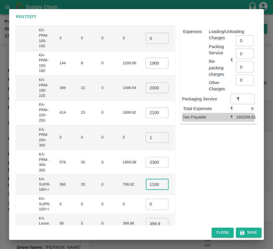
scroll to position [0, 1]
type input "1100"
click at [146, 203] on input "0" at bounding box center [157, 204] width 23 height 11
type input "01"
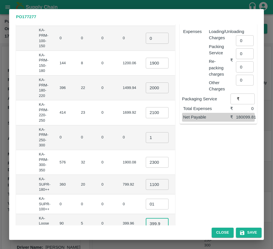
click at [146, 225] on input "399.96" at bounding box center [157, 223] width 23 height 11
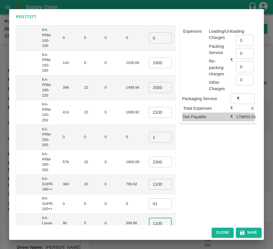
scroll to position [0, 1]
type input "1100"
click at [184, 214] on td "₹0" at bounding box center [195, 205] width 22 height 20
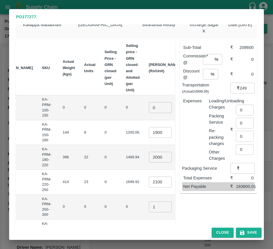
scroll to position [12, 0]
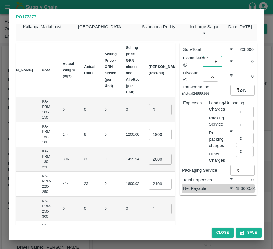
click at [204, 62] on input "number" at bounding box center [206, 61] width 9 height 11
type input "5"
click at [239, 90] on input "24999.99" at bounding box center [246, 90] width 15 height 11
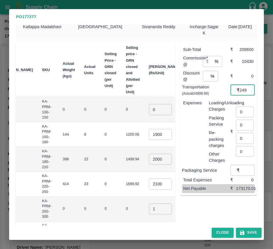
click at [239, 90] on input "24999.99" at bounding box center [246, 90] width 15 height 11
type input "24500"
click at [241, 115] on input "0" at bounding box center [245, 112] width 18 height 11
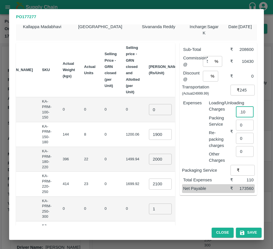
scroll to position [0, 4]
type input "1100"
click at [243, 92] on input "24500" at bounding box center [246, 90] width 15 height 11
type input "20500"
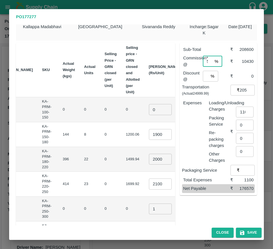
click at [206, 61] on input "5" at bounding box center [206, 61] width 9 height 11
type input "4"
click at [248, 233] on button "Save" at bounding box center [249, 233] width 26 height 10
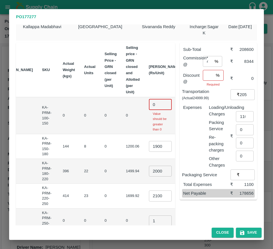
click at [149, 105] on input "0" at bounding box center [160, 104] width 23 height 11
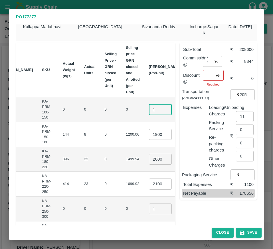
type input "1"
click at [206, 75] on input "number" at bounding box center [207, 75] width 11 height 11
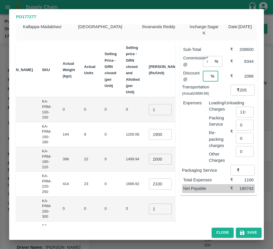
type input "1"
click at [242, 90] on input "20500" at bounding box center [246, 90] width 15 height 11
type input "23500"
click at [236, 201] on div "Sub-Total ₹ 208600 Commission* @ 4 % ​ ₹ 8344 Discount @ 1 % ​ ₹ 2086 Transport…" at bounding box center [216, 231] width 82 height 387
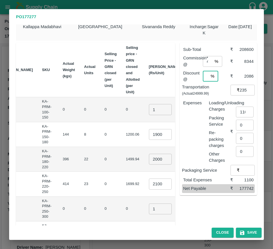
click at [202, 77] on input "1" at bounding box center [205, 76] width 6 height 11
type input "0"
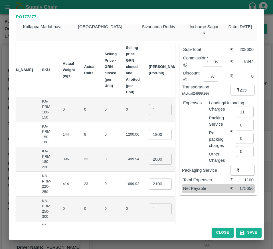
scroll to position [0, 0]
click at [216, 208] on div "Sub-Total ₹ 208600 Commission* @ 4 % ​ ₹ 8344 Discount @ 0 % ​ ₹ 0 Transportati…" at bounding box center [216, 231] width 82 height 387
click at [149, 185] on input "2100" at bounding box center [160, 184] width 23 height 11
type input "2150"
click at [184, 176] on td "₹49450" at bounding box center [195, 184] width 22 height 25
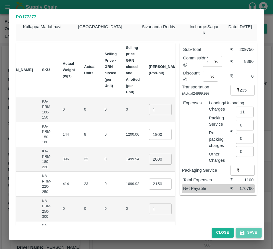
click at [241, 235] on icon "button" at bounding box center [242, 233] width 6 height 6
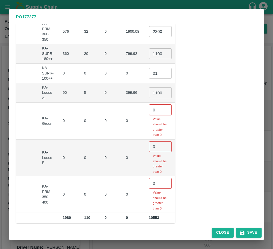
scroll to position [218, 0]
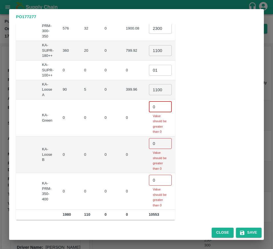
click at [149, 104] on input "0" at bounding box center [160, 106] width 23 height 11
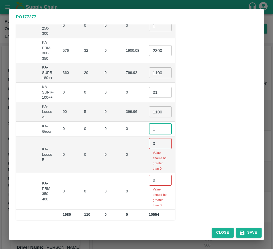
scroll to position [208, 0]
type input "1"
click at [149, 138] on input "0" at bounding box center [160, 143] width 23 height 11
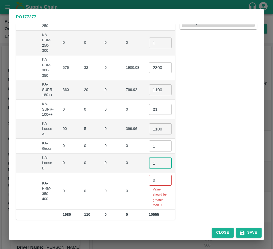
scroll to position [186, 0]
type input "1"
click at [149, 175] on input "0" at bounding box center [160, 180] width 23 height 11
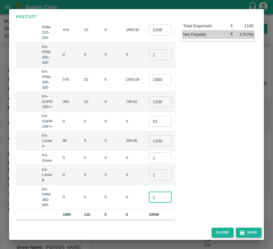
type input "1"
click at [248, 234] on button "Save" at bounding box center [249, 233] width 26 height 10
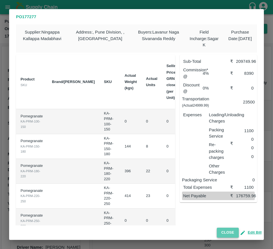
click at [222, 228] on button "Close" at bounding box center [227, 233] width 22 height 10
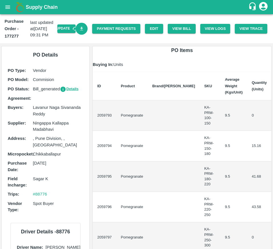
click at [85, 26] on link "Download Bill" at bounding box center [81, 29] width 12 height 12
